Goal: Information Seeking & Learning: Learn about a topic

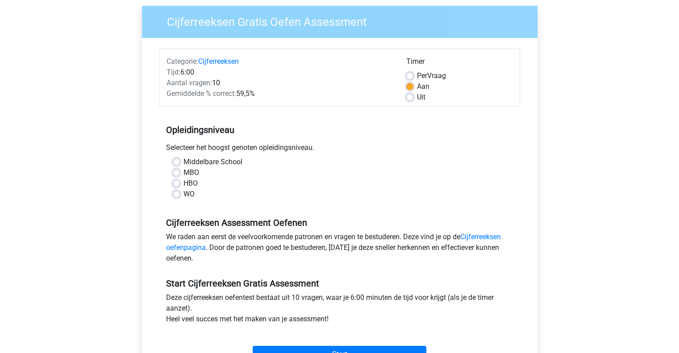
scroll to position [89, 0]
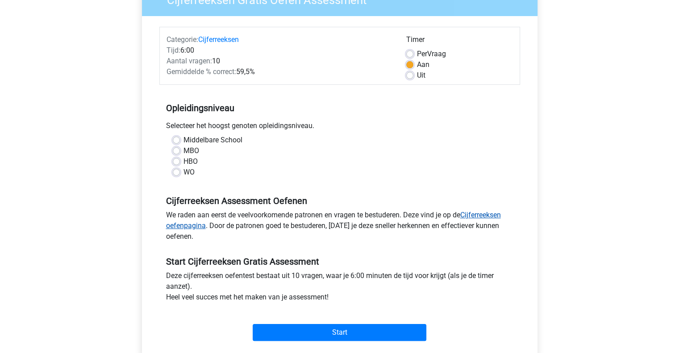
click at [191, 225] on link "Cijferreeksen oefenpagina" at bounding box center [333, 220] width 335 height 19
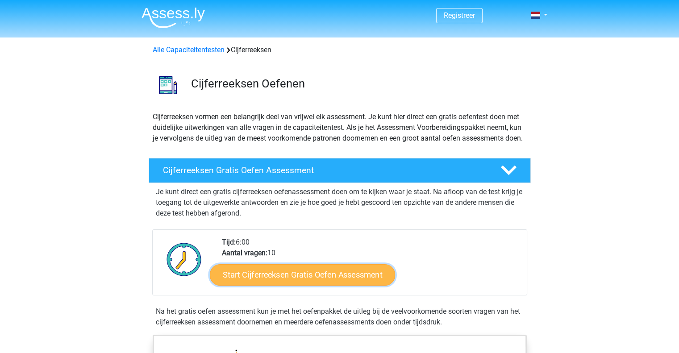
click at [320, 278] on link "Start Cijferreeksen Gratis Oefen Assessment" at bounding box center [302, 274] width 185 height 21
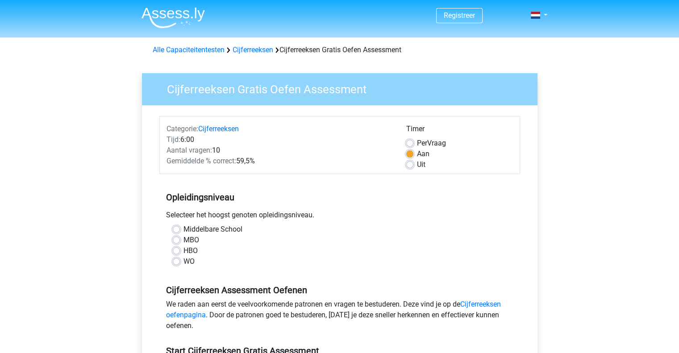
click at [417, 167] on label "Uit" at bounding box center [421, 164] width 8 height 11
click at [409, 167] on input "Uit" at bounding box center [409, 163] width 7 height 9
radio input "true"
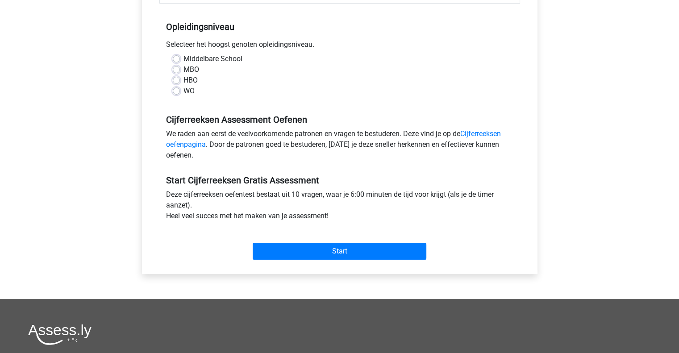
scroll to position [223, 0]
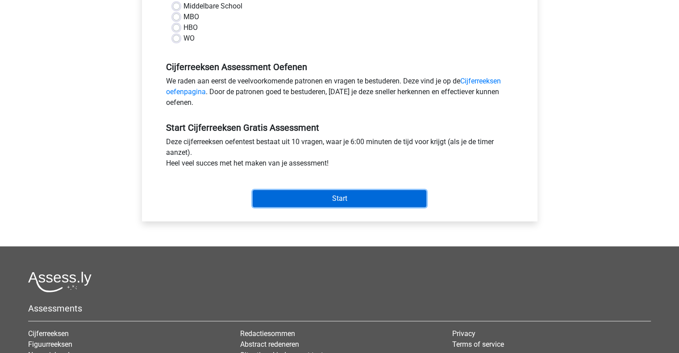
click at [357, 194] on input "Start" at bounding box center [340, 198] width 174 height 17
click at [364, 197] on input "Start" at bounding box center [340, 198] width 174 height 17
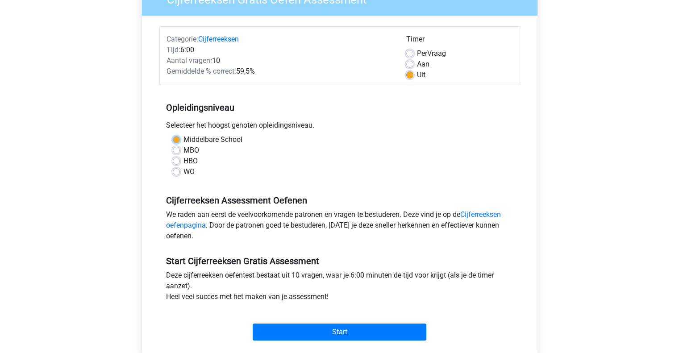
scroll to position [89, 0]
click at [328, 148] on div "MBO" at bounding box center [340, 151] width 334 height 11
click at [196, 137] on label "Middelbare School" at bounding box center [212, 140] width 59 height 11
click at [180, 137] on input "Middelbare School" at bounding box center [176, 139] width 7 height 9
radio input "true"
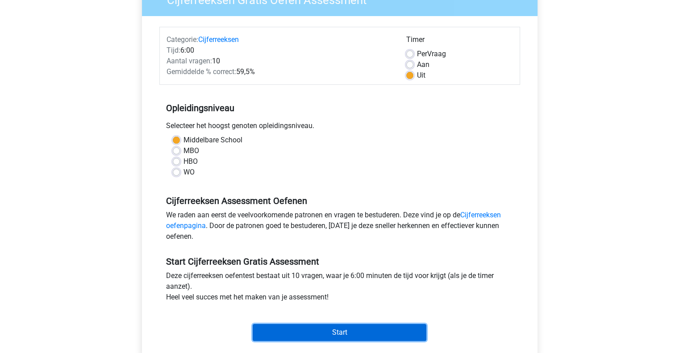
click at [349, 330] on input "Start" at bounding box center [340, 332] width 174 height 17
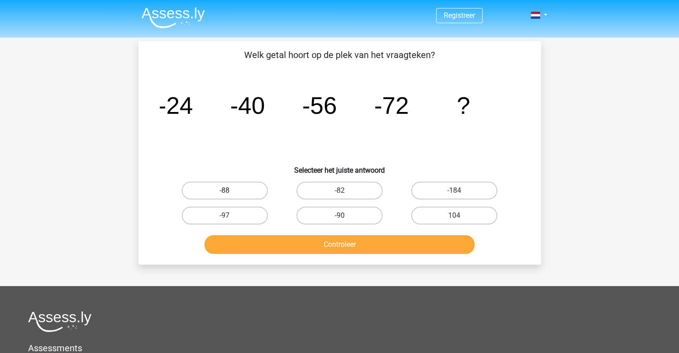
click at [243, 189] on label "-88" at bounding box center [225, 191] width 86 height 18
click at [230, 191] on input "-88" at bounding box center [228, 194] width 6 height 6
radio input "true"
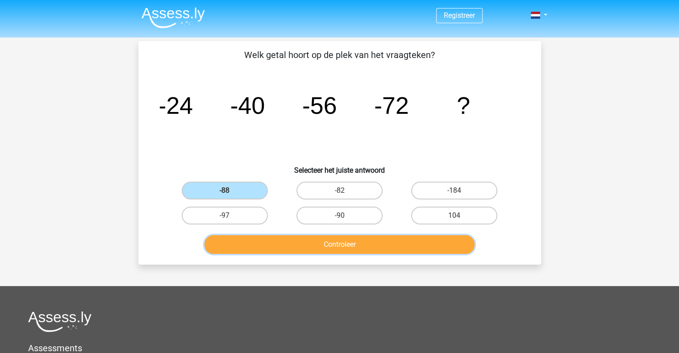
click at [424, 245] on button "Controleer" at bounding box center [339, 244] width 270 height 19
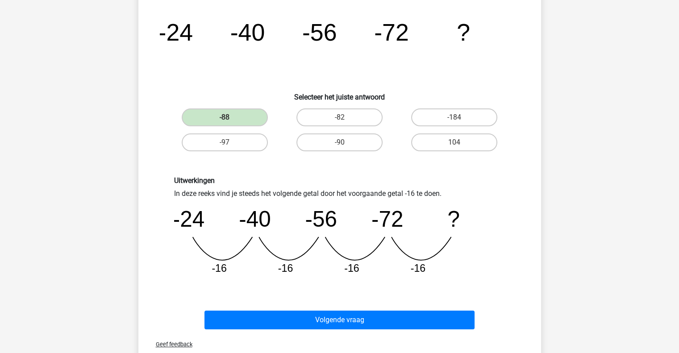
scroll to position [134, 0]
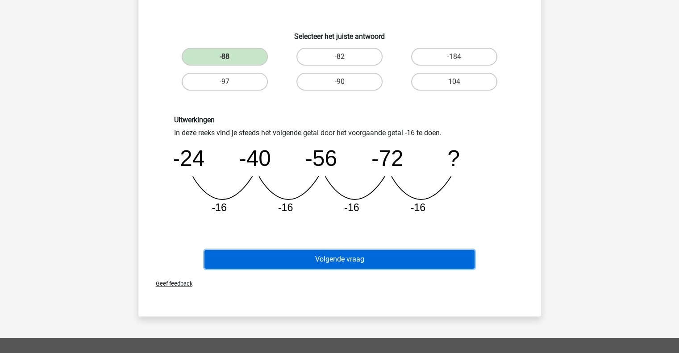
click at [406, 258] on button "Volgende vraag" at bounding box center [339, 259] width 270 height 19
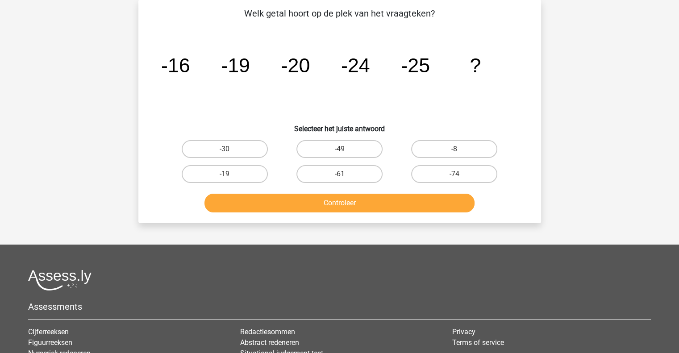
scroll to position [41, 0]
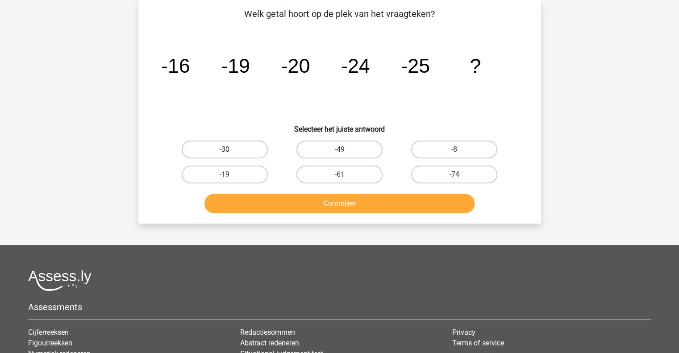
click at [234, 150] on label "-30" at bounding box center [225, 150] width 86 height 18
click at [230, 150] on input "-30" at bounding box center [228, 153] width 6 height 6
radio input "true"
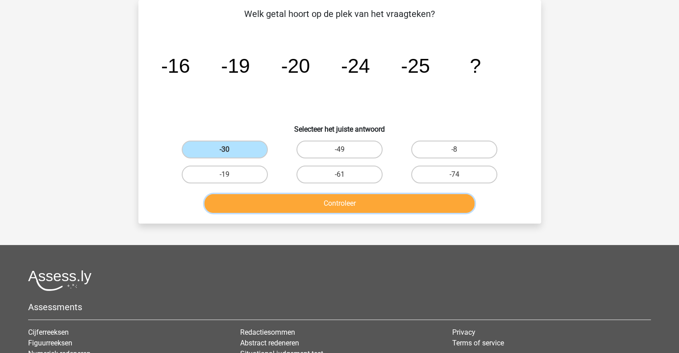
click at [349, 203] on button "Controleer" at bounding box center [339, 203] width 270 height 19
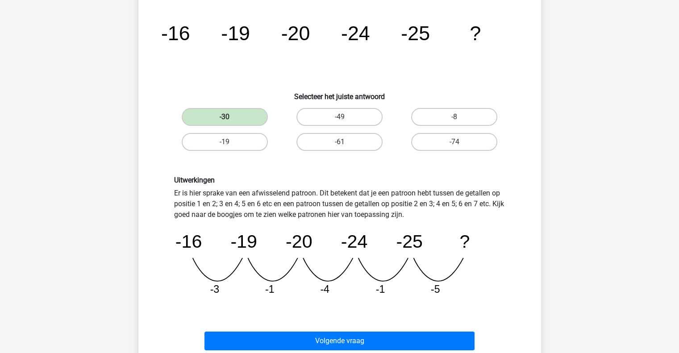
scroll to position [130, 0]
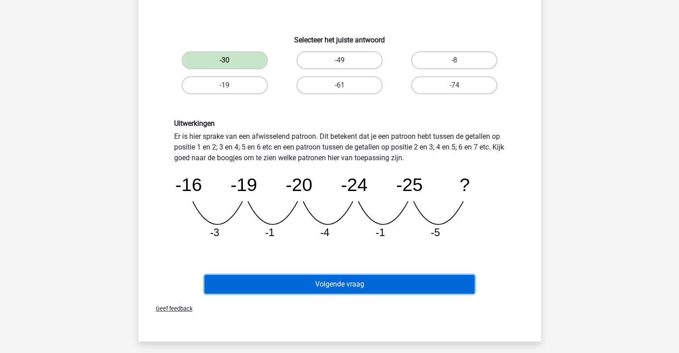
click at [385, 281] on button "Volgende vraag" at bounding box center [339, 284] width 270 height 19
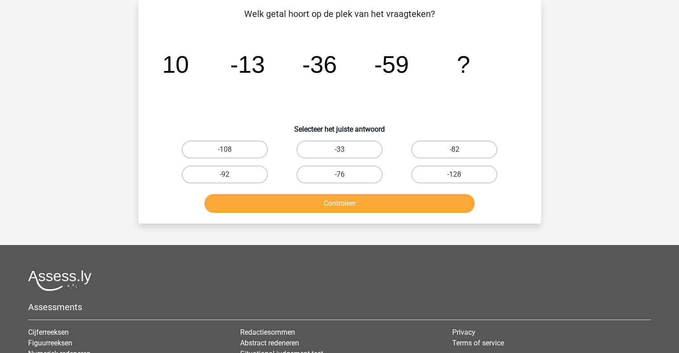
scroll to position [41, 0]
drag, startPoint x: 461, startPoint y: 151, endPoint x: 439, endPoint y: 159, distance: 22.9
click at [461, 151] on label "-82" at bounding box center [454, 150] width 86 height 18
click at [460, 151] on input "-82" at bounding box center [457, 153] width 6 height 6
radio input "true"
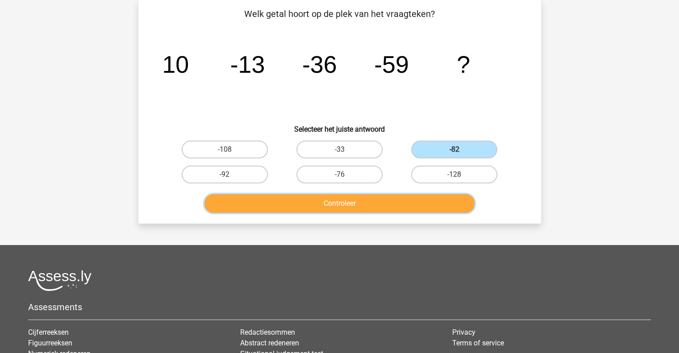
click at [415, 202] on button "Controleer" at bounding box center [339, 203] width 270 height 19
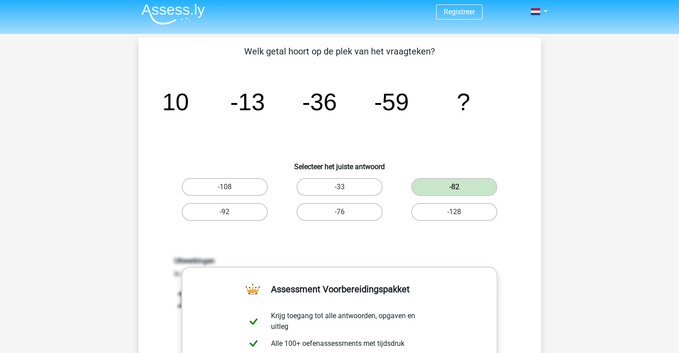
scroll to position [0, 0]
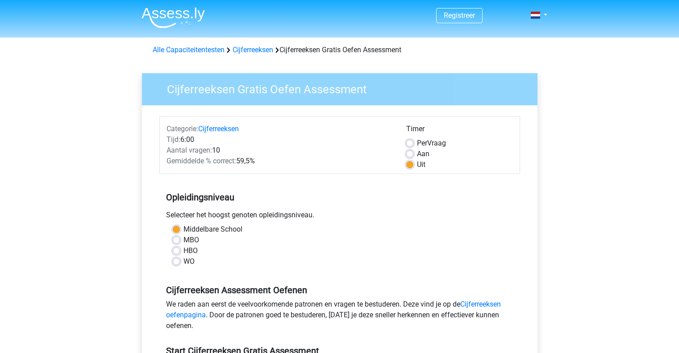
scroll to position [89, 0]
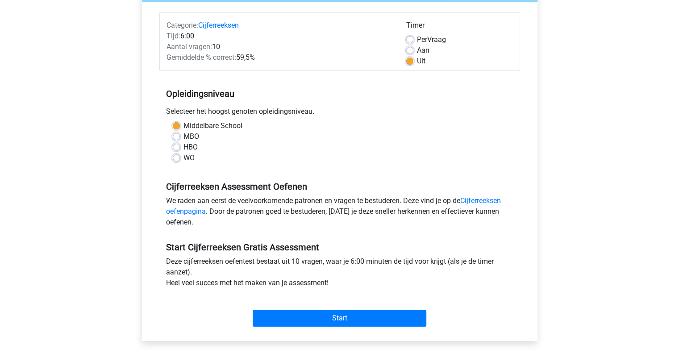
scroll to position [134, 0]
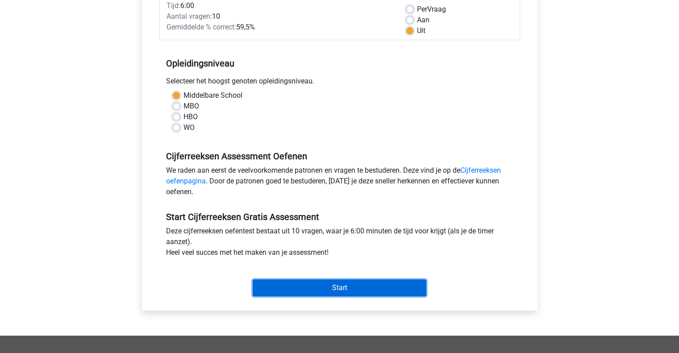
click at [319, 288] on input "Start" at bounding box center [340, 287] width 174 height 17
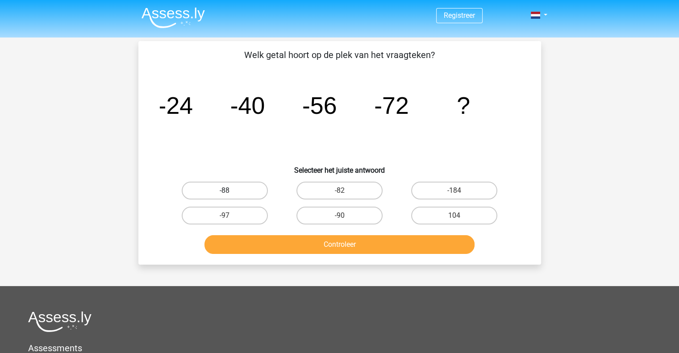
click at [229, 186] on label "-88" at bounding box center [225, 191] width 86 height 18
click at [229, 191] on input "-88" at bounding box center [228, 194] width 6 height 6
radio input "true"
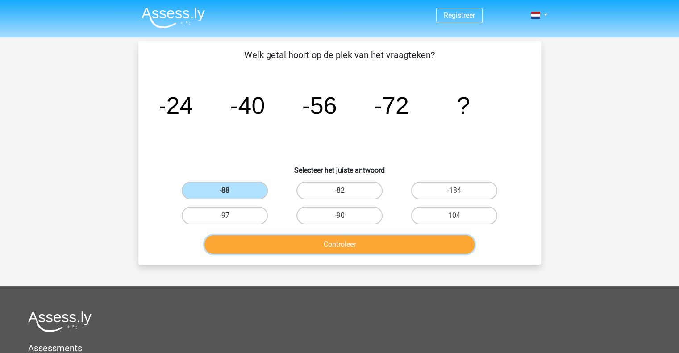
click at [351, 245] on button "Controleer" at bounding box center [339, 244] width 270 height 19
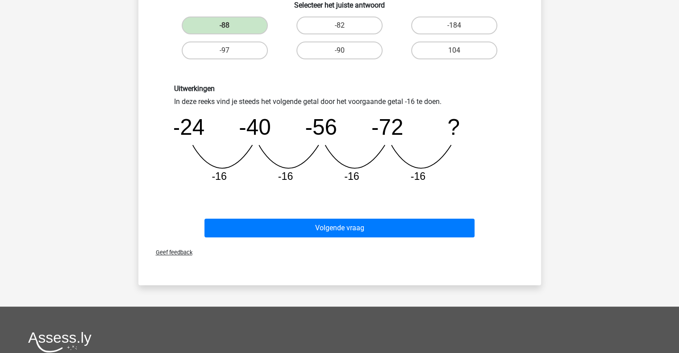
scroll to position [179, 0]
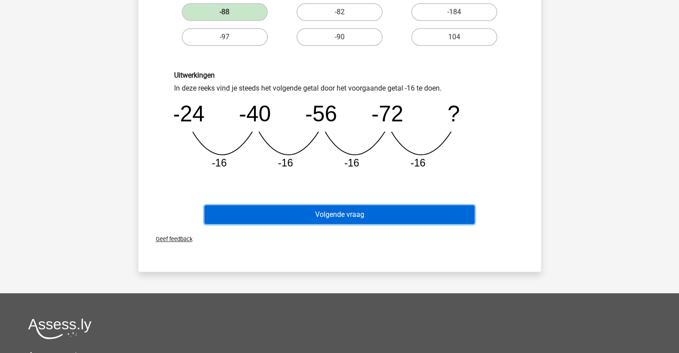
click at [315, 210] on button "Volgende vraag" at bounding box center [339, 214] width 270 height 19
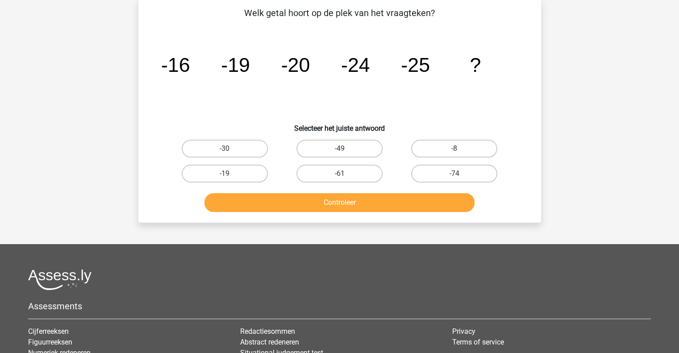
scroll to position [41, 0]
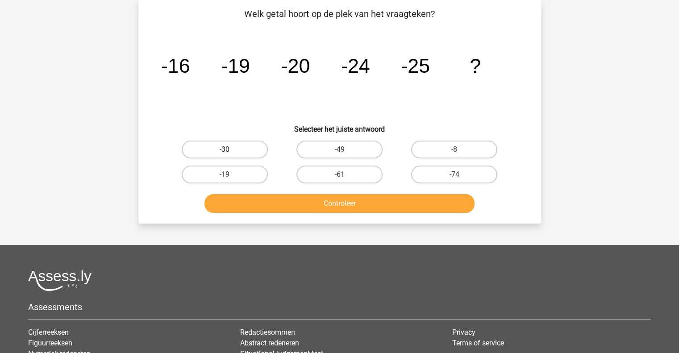
click at [245, 155] on label "-30" at bounding box center [225, 150] width 86 height 18
click at [230, 155] on input "-30" at bounding box center [228, 153] width 6 height 6
radio input "true"
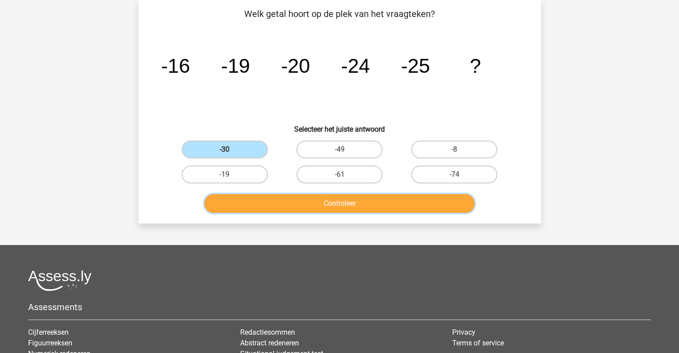
click at [267, 208] on button "Controleer" at bounding box center [339, 203] width 270 height 19
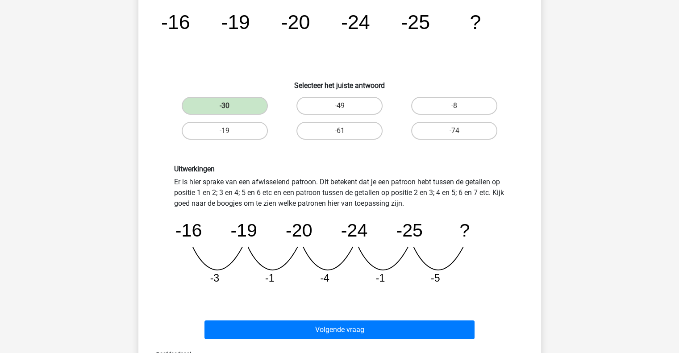
scroll to position [130, 0]
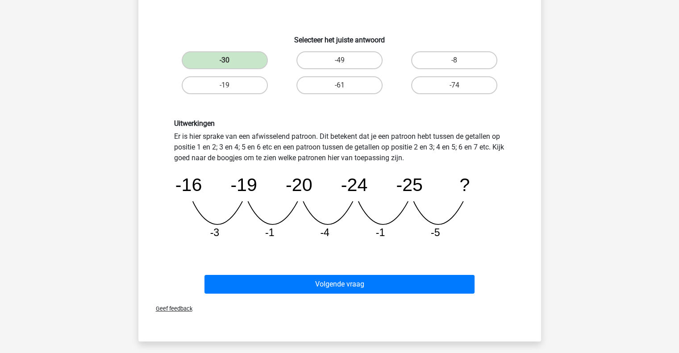
click at [179, 308] on span "Geef feedback" at bounding box center [171, 308] width 44 height 7
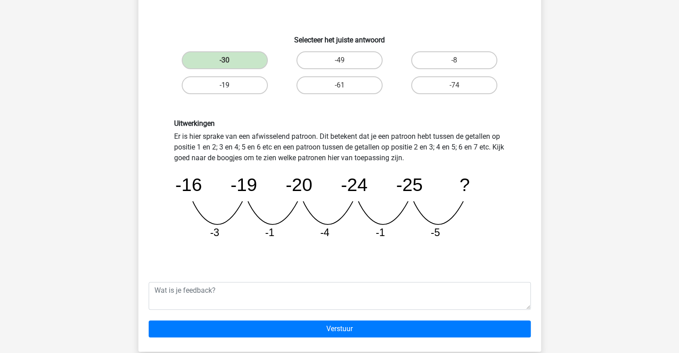
click at [242, 86] on label "-19" at bounding box center [225, 85] width 86 height 18
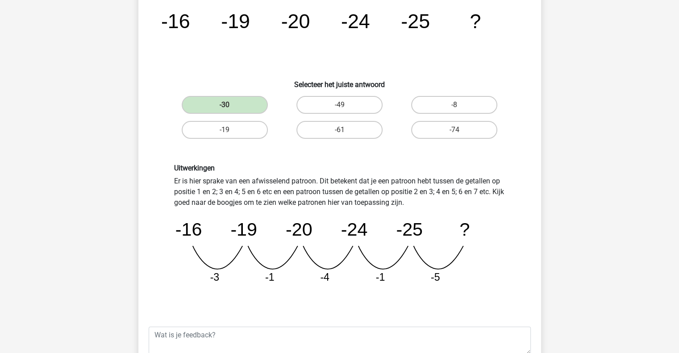
scroll to position [0, 0]
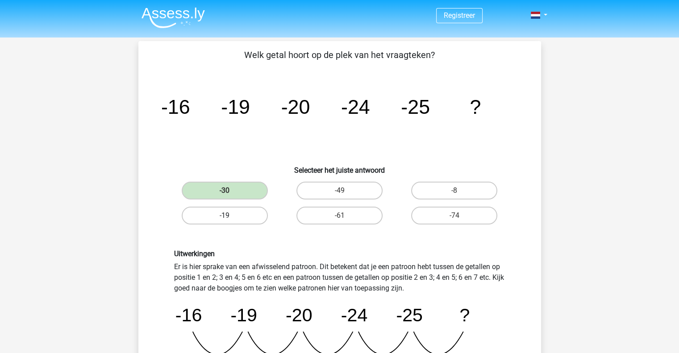
click at [237, 212] on label "-19" at bounding box center [225, 216] width 86 height 18
click at [238, 214] on label "-19" at bounding box center [225, 216] width 86 height 18
click at [239, 214] on label "-19" at bounding box center [225, 216] width 86 height 18
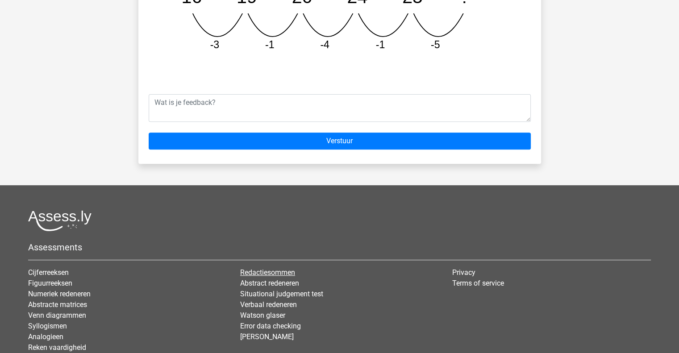
scroll to position [357, 0]
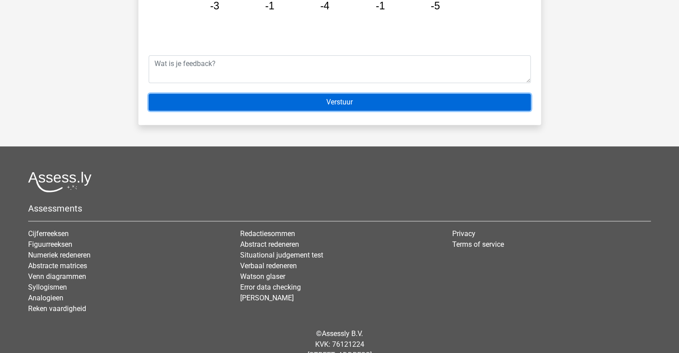
click at [364, 99] on input "Verstuur" at bounding box center [340, 102] width 382 height 17
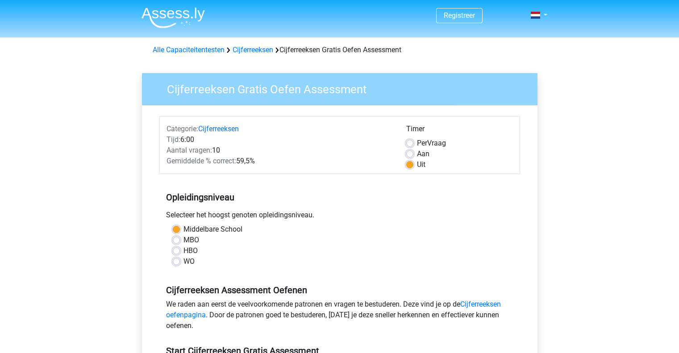
scroll to position [134, 0]
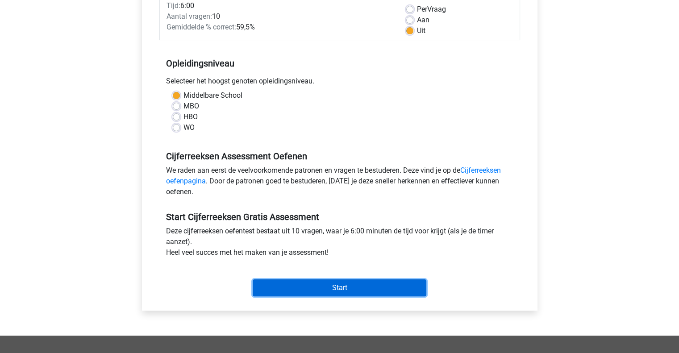
click at [396, 290] on input "Start" at bounding box center [340, 287] width 174 height 17
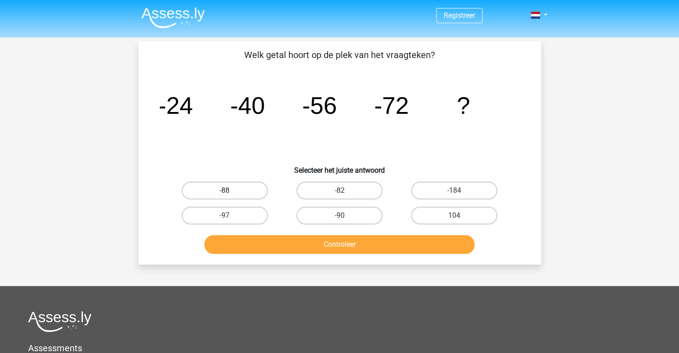
click at [224, 187] on label "-88" at bounding box center [225, 191] width 86 height 18
click at [225, 191] on input "-88" at bounding box center [228, 194] width 6 height 6
radio input "true"
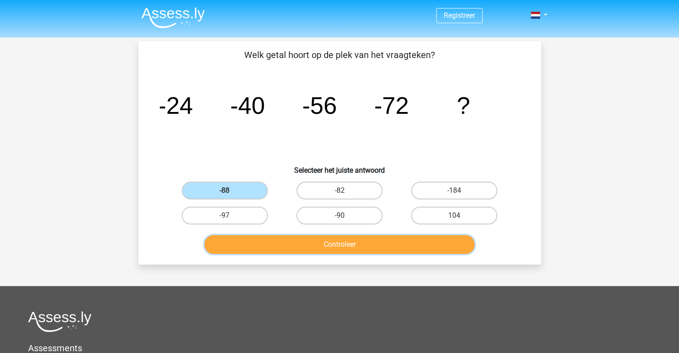
click at [323, 243] on button "Controleer" at bounding box center [339, 244] width 270 height 19
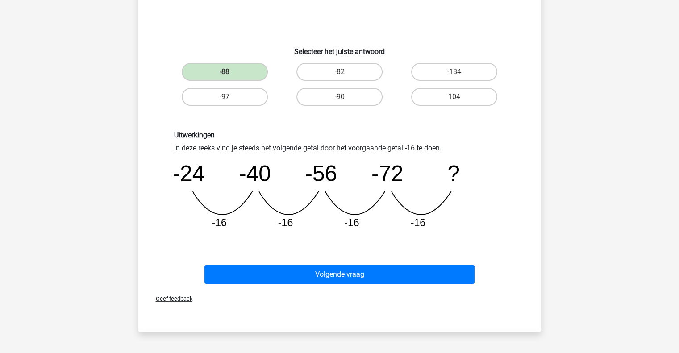
scroll to position [134, 0]
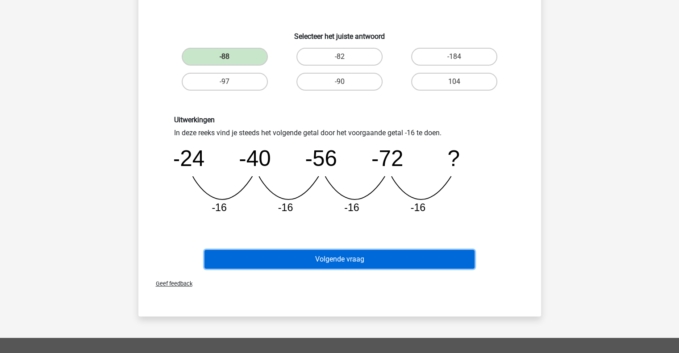
click at [357, 256] on button "Volgende vraag" at bounding box center [339, 259] width 270 height 19
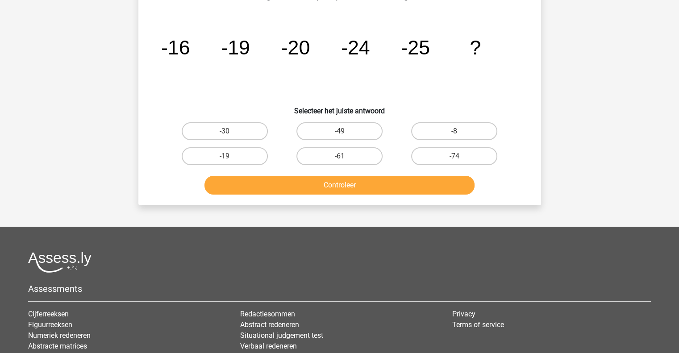
scroll to position [41, 0]
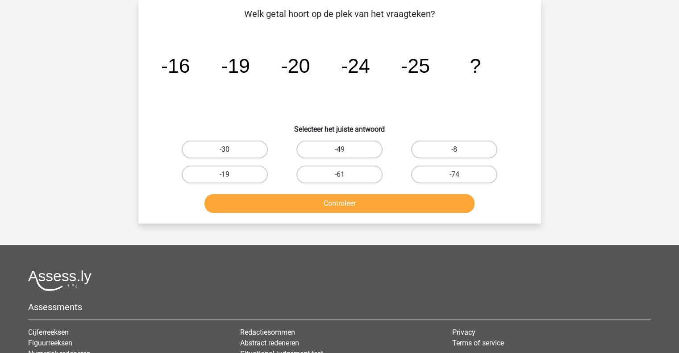
click at [234, 169] on label "-19" at bounding box center [225, 175] width 86 height 18
click at [230, 175] on input "-19" at bounding box center [228, 178] width 6 height 6
radio input "true"
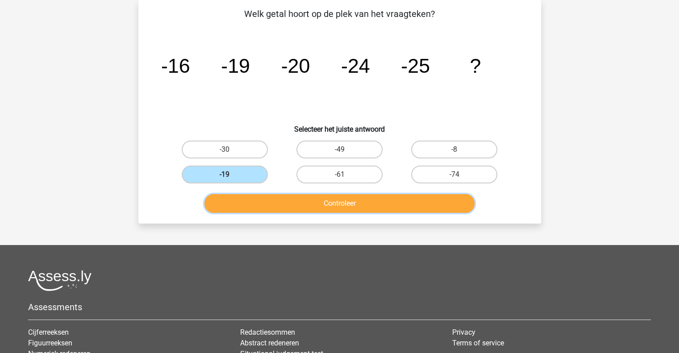
click at [296, 200] on button "Controleer" at bounding box center [339, 203] width 270 height 19
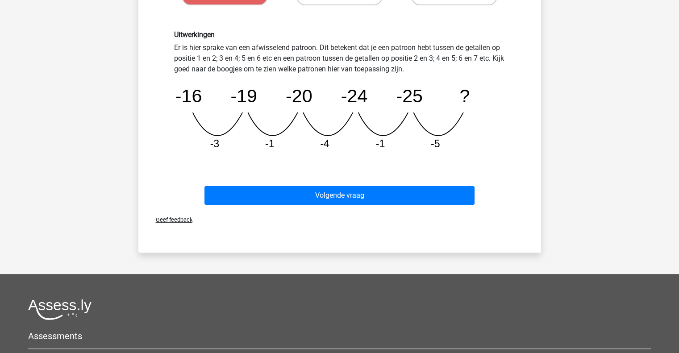
scroll to position [175, 0]
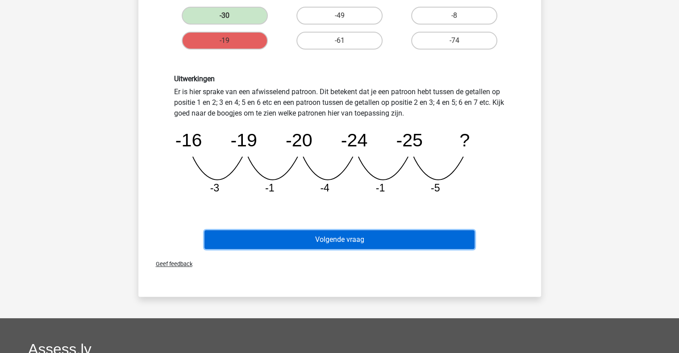
click at [356, 238] on button "Volgende vraag" at bounding box center [339, 239] width 270 height 19
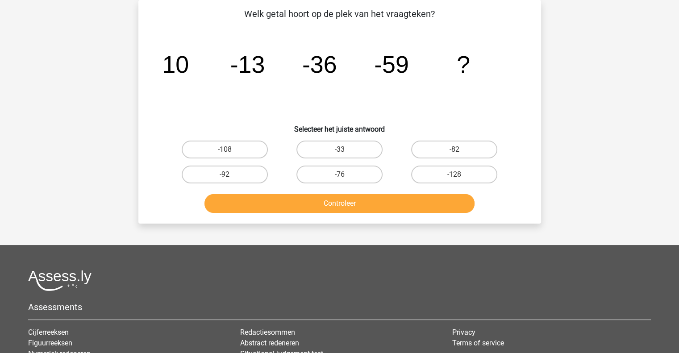
scroll to position [0, 0]
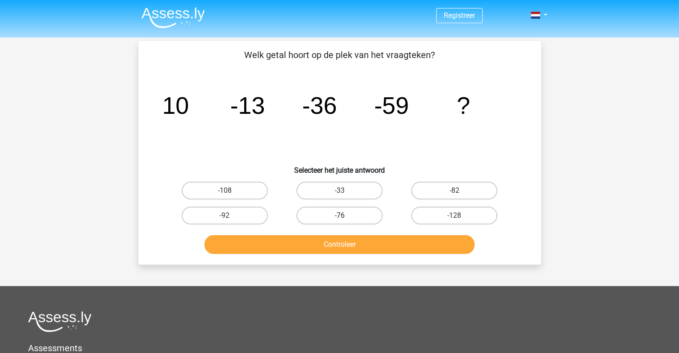
click at [349, 212] on label "-76" at bounding box center [339, 216] width 86 height 18
click at [345, 216] on input "-76" at bounding box center [342, 219] width 6 height 6
radio input "true"
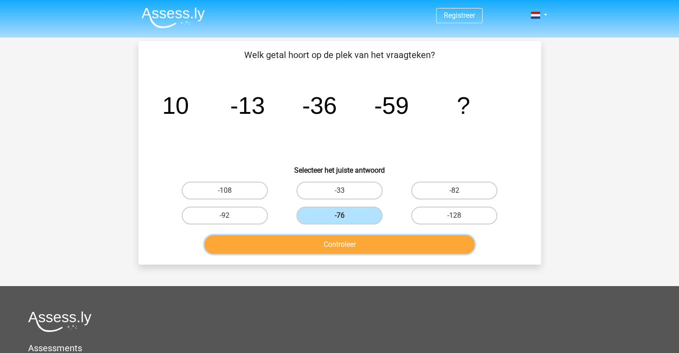
click at [354, 245] on button "Controleer" at bounding box center [339, 244] width 270 height 19
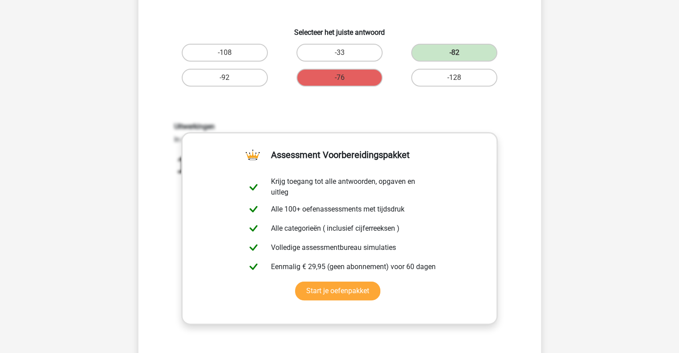
scroll to position [223, 0]
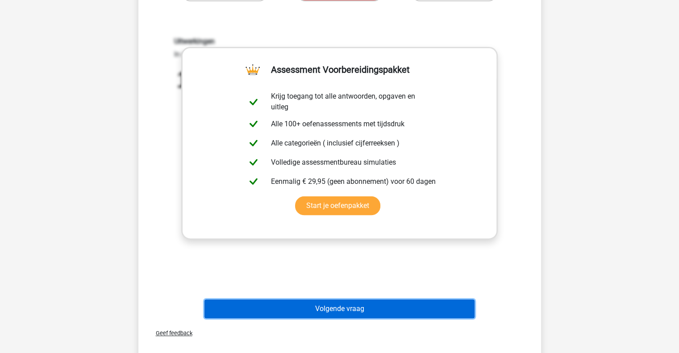
click at [395, 305] on button "Volgende vraag" at bounding box center [339, 309] width 270 height 19
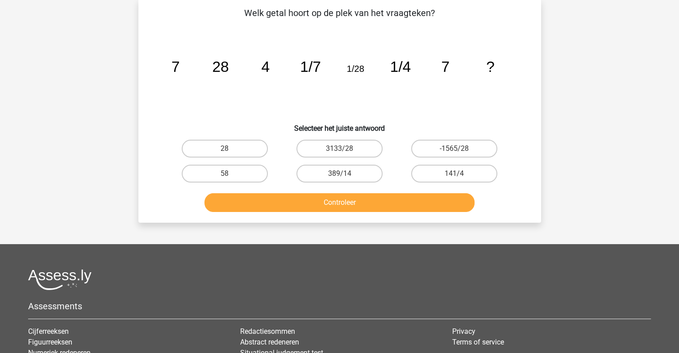
scroll to position [41, 0]
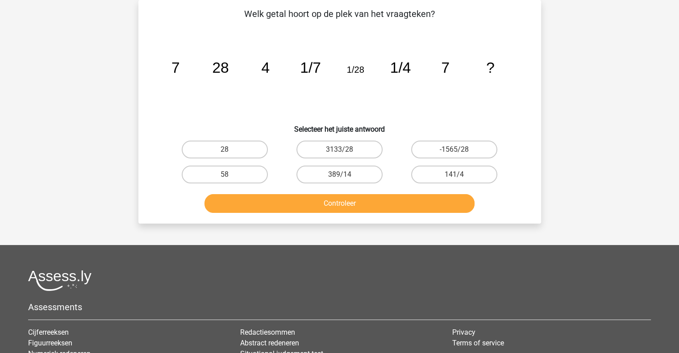
click at [391, 203] on button "Controleer" at bounding box center [339, 203] width 270 height 19
click at [333, 144] on label "3133/28" at bounding box center [339, 150] width 86 height 18
click at [339, 150] on input "3133/28" at bounding box center [342, 153] width 6 height 6
radio input "true"
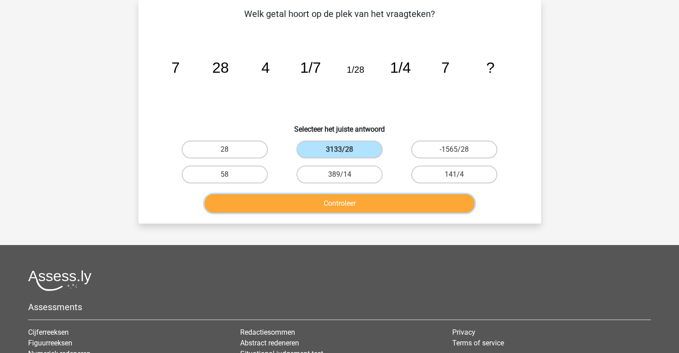
click at [337, 198] on button "Controleer" at bounding box center [339, 203] width 270 height 19
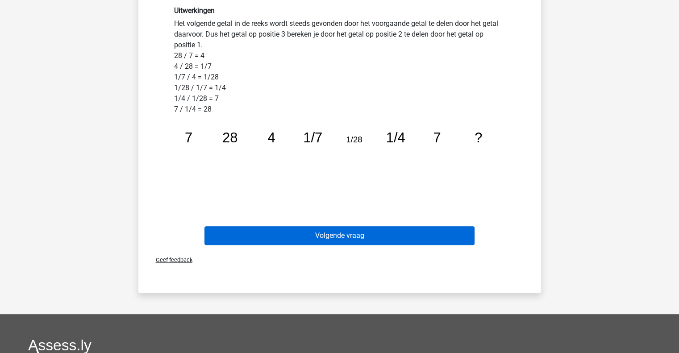
scroll to position [264, 0]
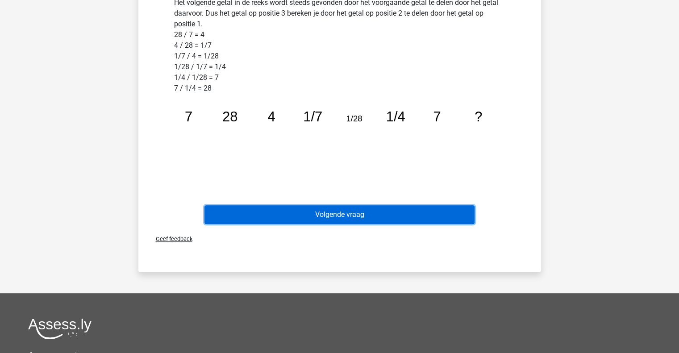
click at [334, 212] on button "Volgende vraag" at bounding box center [339, 214] width 270 height 19
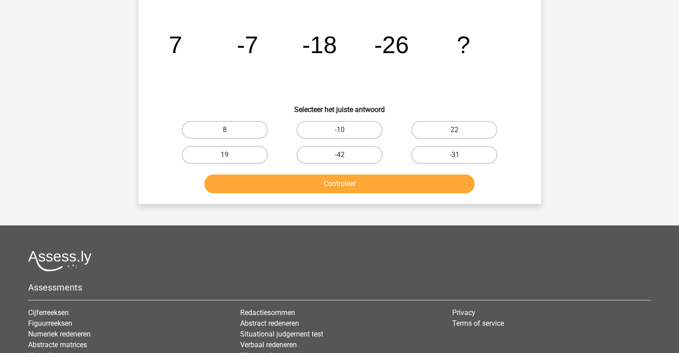
scroll to position [41, 0]
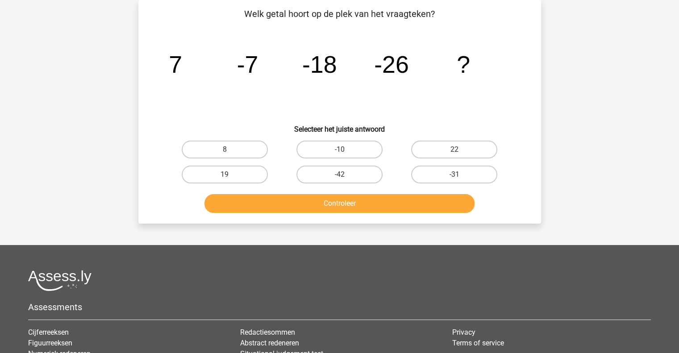
click at [343, 176] on input "-42" at bounding box center [342, 178] width 6 height 6
radio input "true"
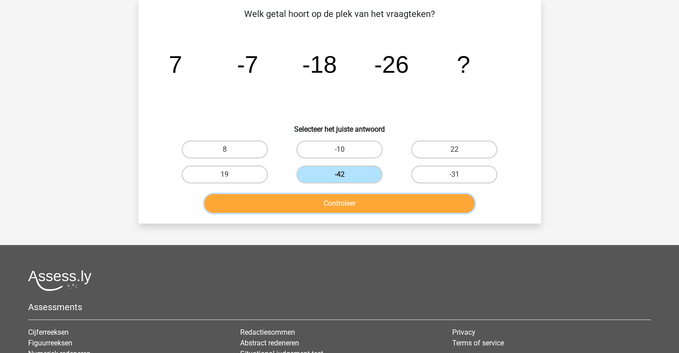
click at [358, 208] on button "Controleer" at bounding box center [339, 203] width 270 height 19
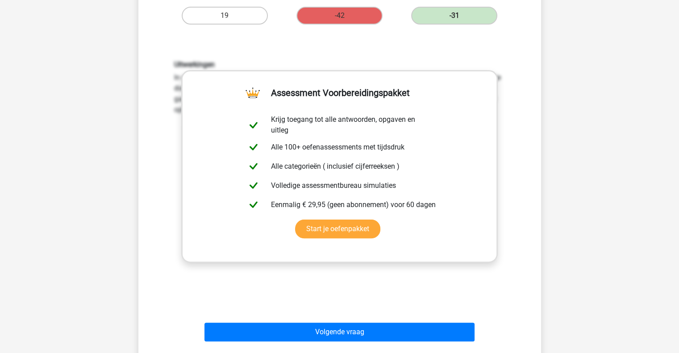
scroll to position [220, 0]
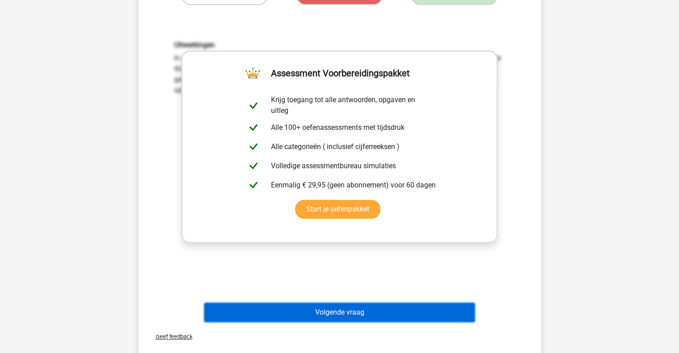
click at [406, 312] on button "Volgende vraag" at bounding box center [339, 312] width 270 height 19
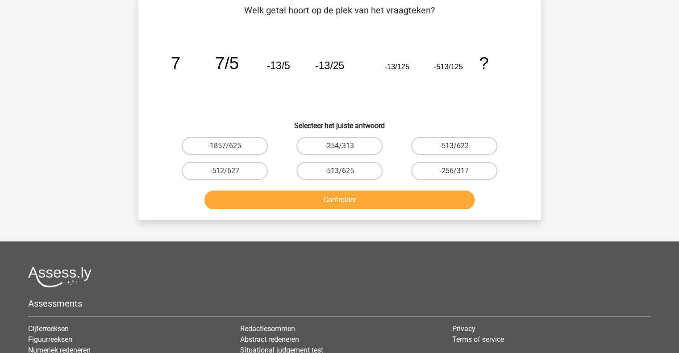
scroll to position [41, 0]
